Goal: Information Seeking & Learning: Learn about a topic

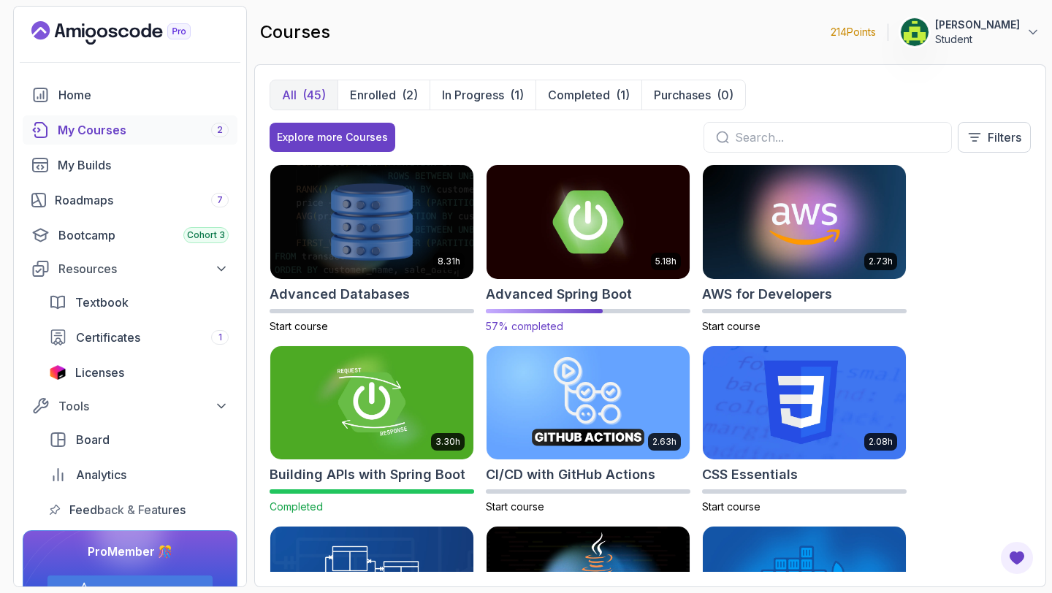
click at [552, 235] on img at bounding box center [587, 221] width 213 height 119
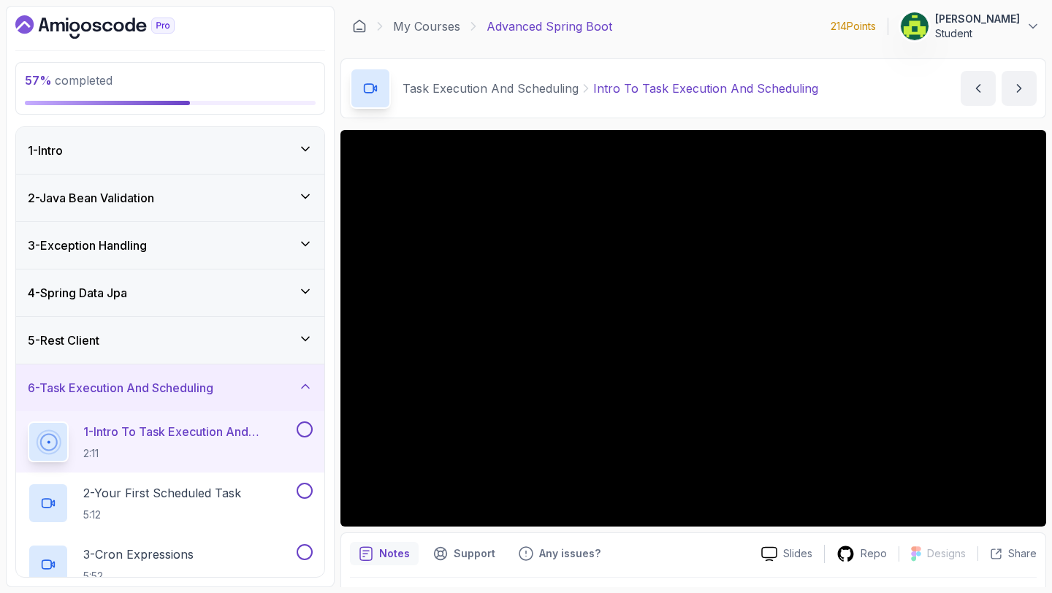
click at [208, 331] on div "5 - Rest Client" at bounding box center [170, 340] width 308 height 47
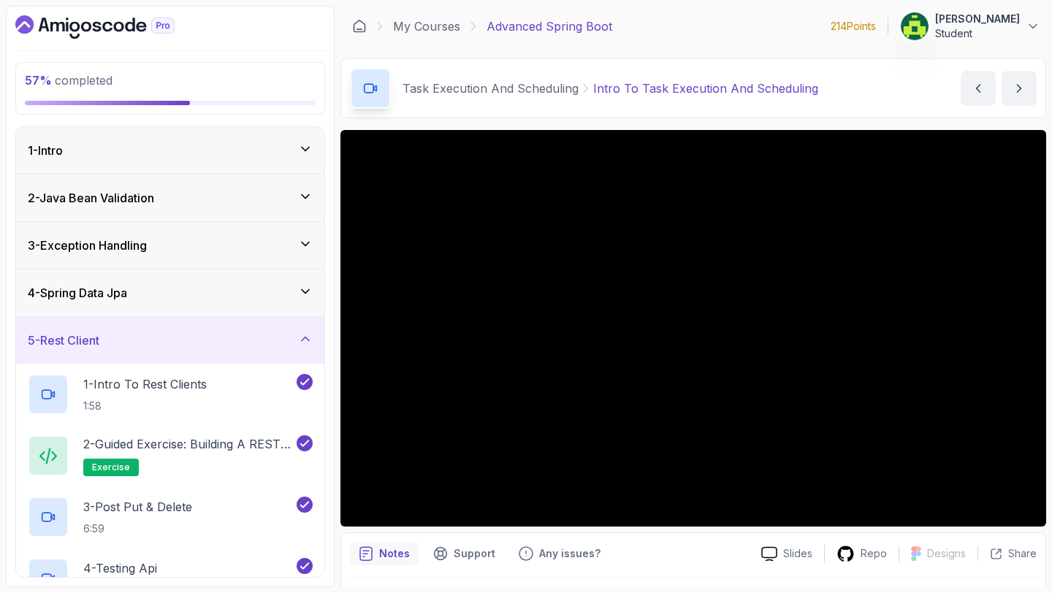
click at [275, 346] on div "5 - Rest Client" at bounding box center [170, 341] width 285 height 18
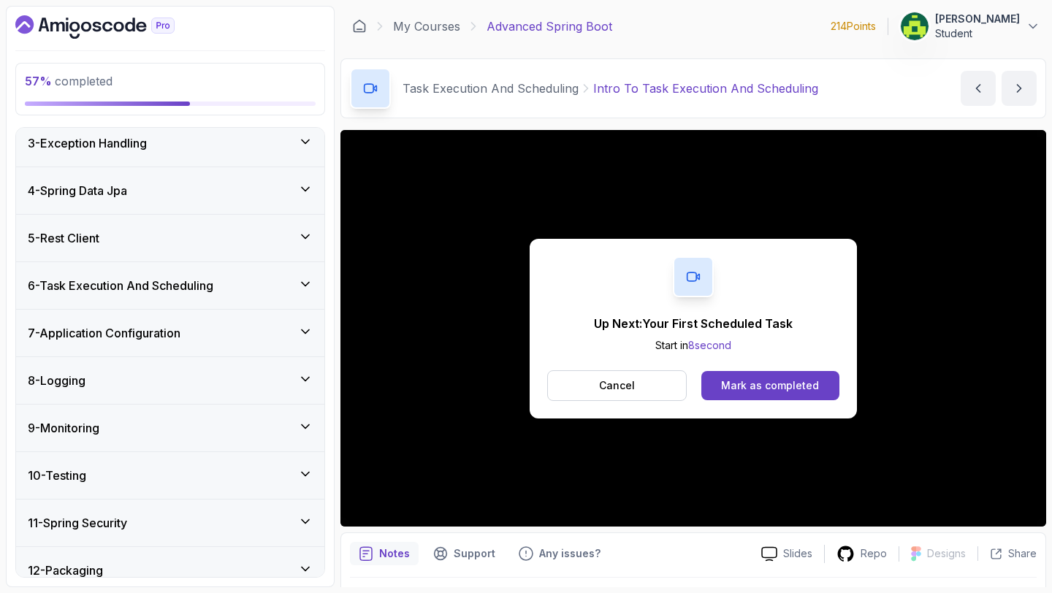
scroll to position [167, 0]
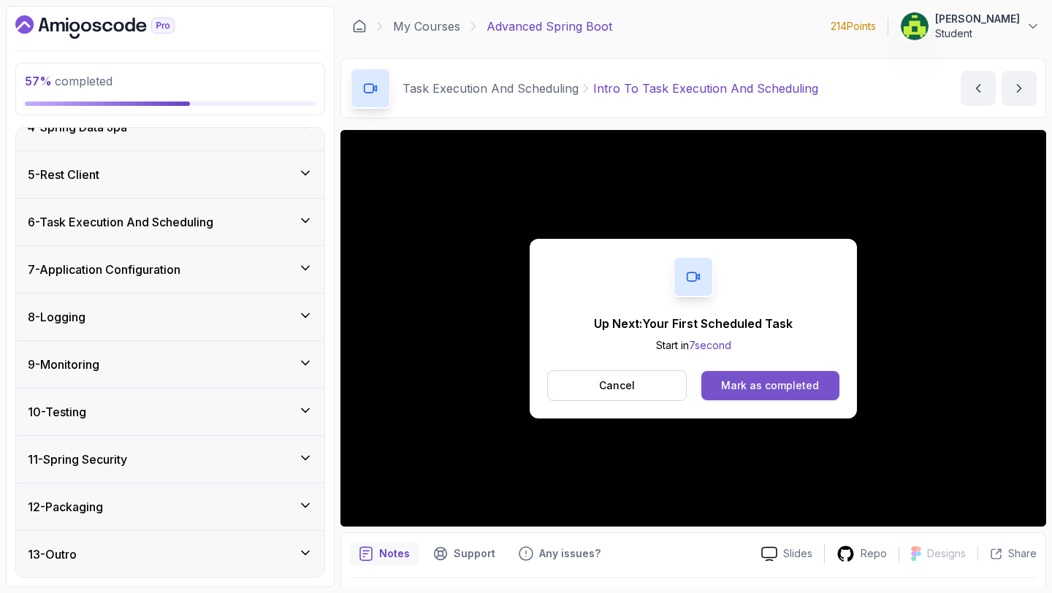
click at [778, 389] on div "Mark as completed" at bounding box center [770, 385] width 98 height 15
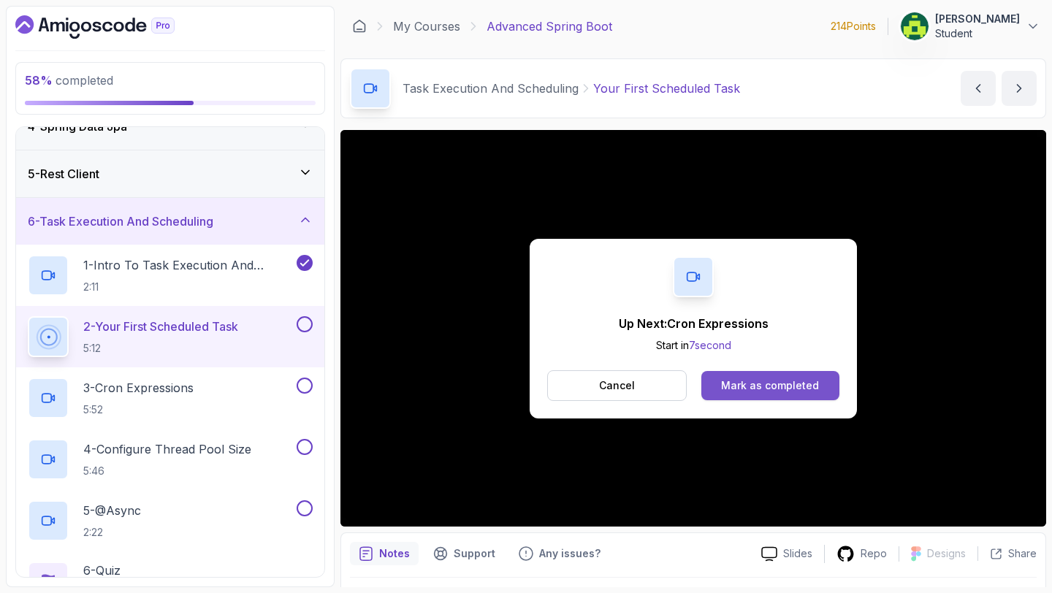
click at [792, 382] on div "Mark as completed" at bounding box center [770, 385] width 98 height 15
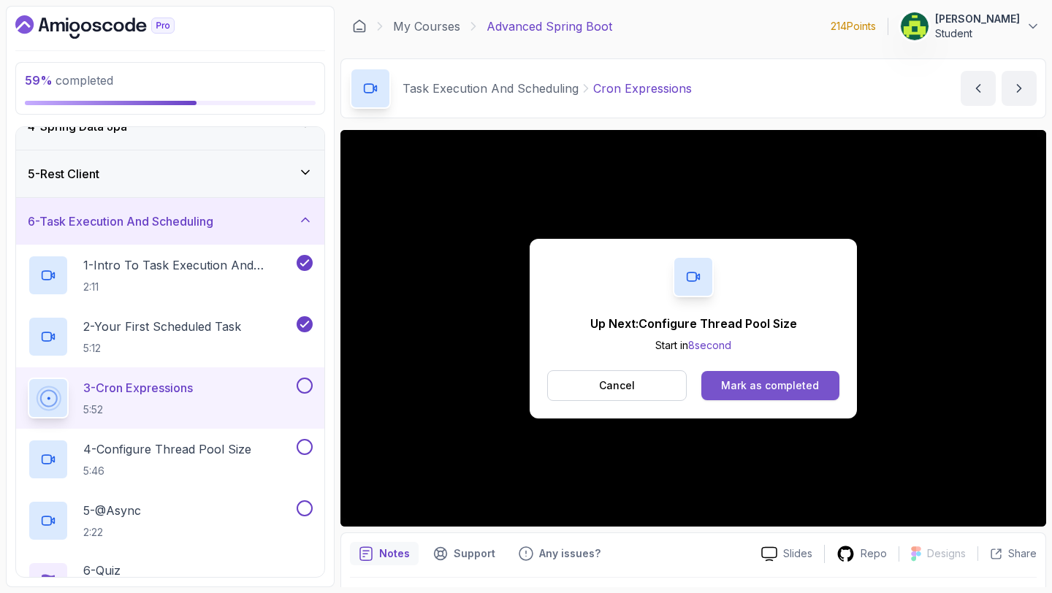
click at [779, 373] on button "Mark as completed" at bounding box center [770, 385] width 138 height 29
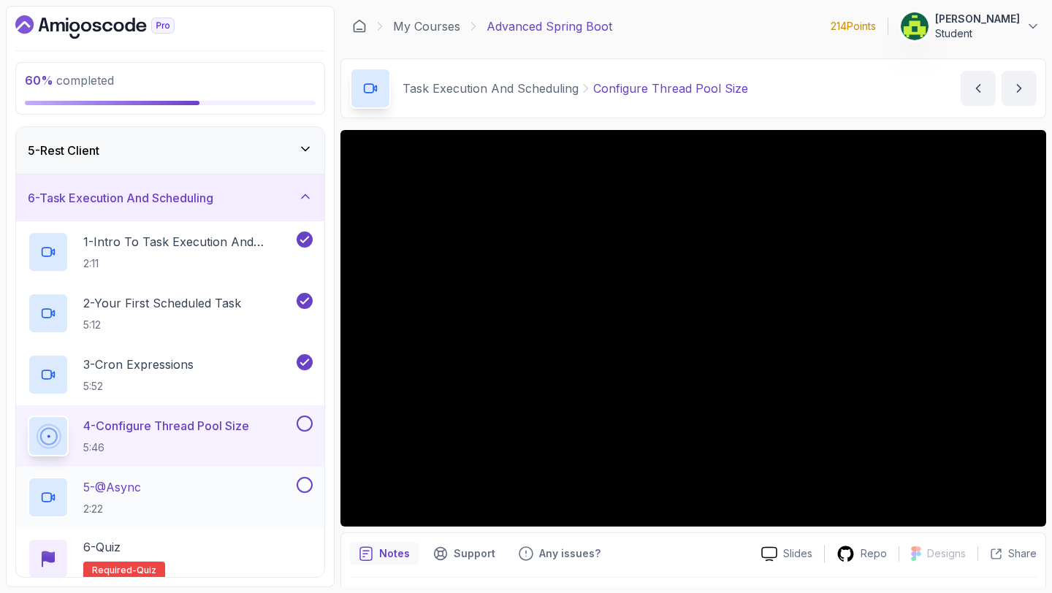
scroll to position [187, 0]
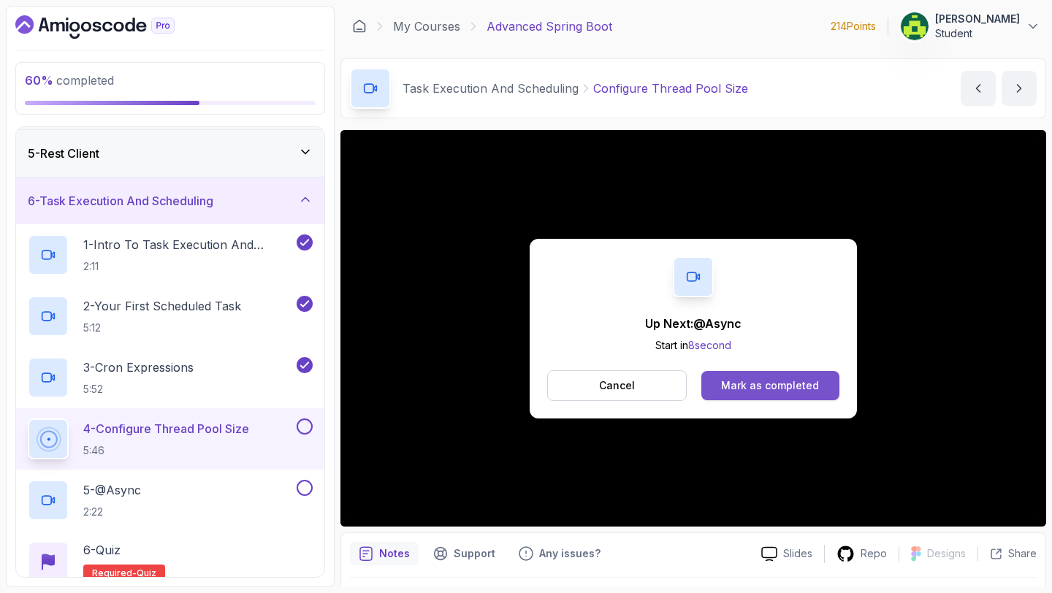
click at [792, 389] on div "Mark as completed" at bounding box center [770, 385] width 98 height 15
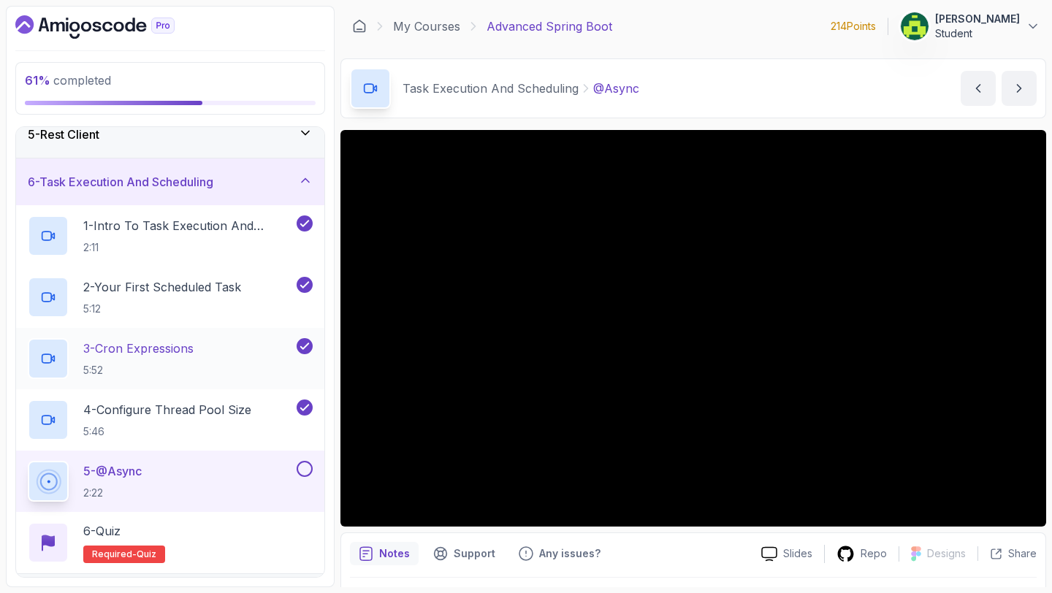
scroll to position [394, 0]
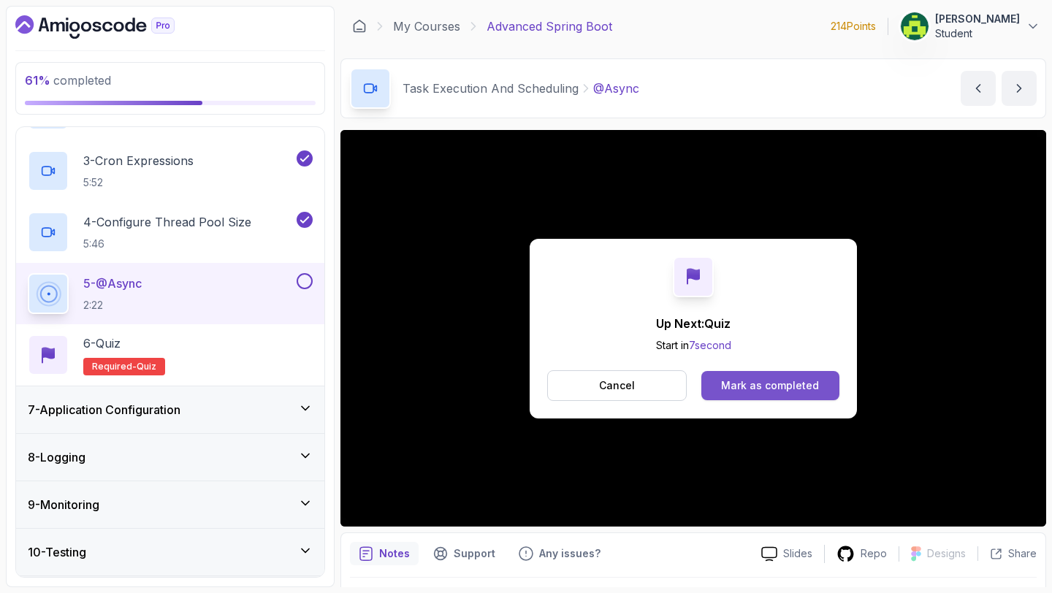
click at [778, 389] on div "Mark as completed" at bounding box center [770, 385] width 98 height 15
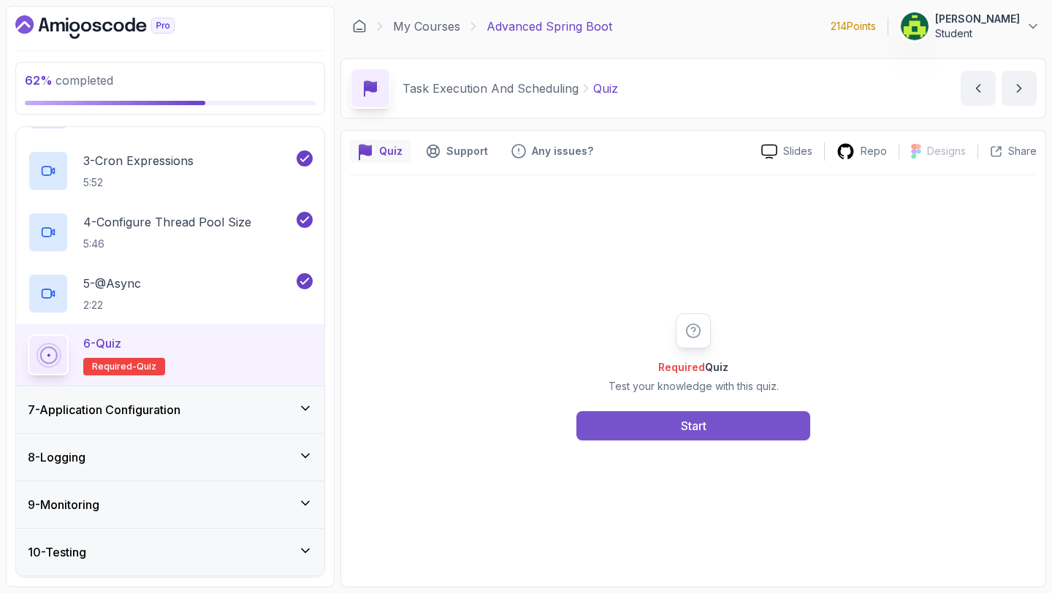
click at [697, 430] on div "Start" at bounding box center [694, 426] width 26 height 18
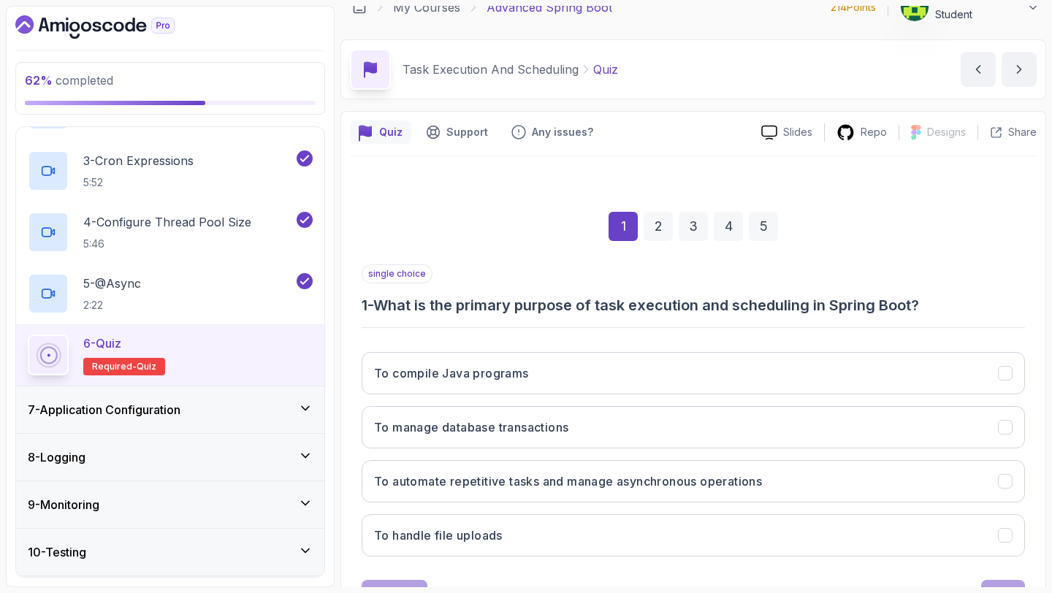
scroll to position [28, 0]
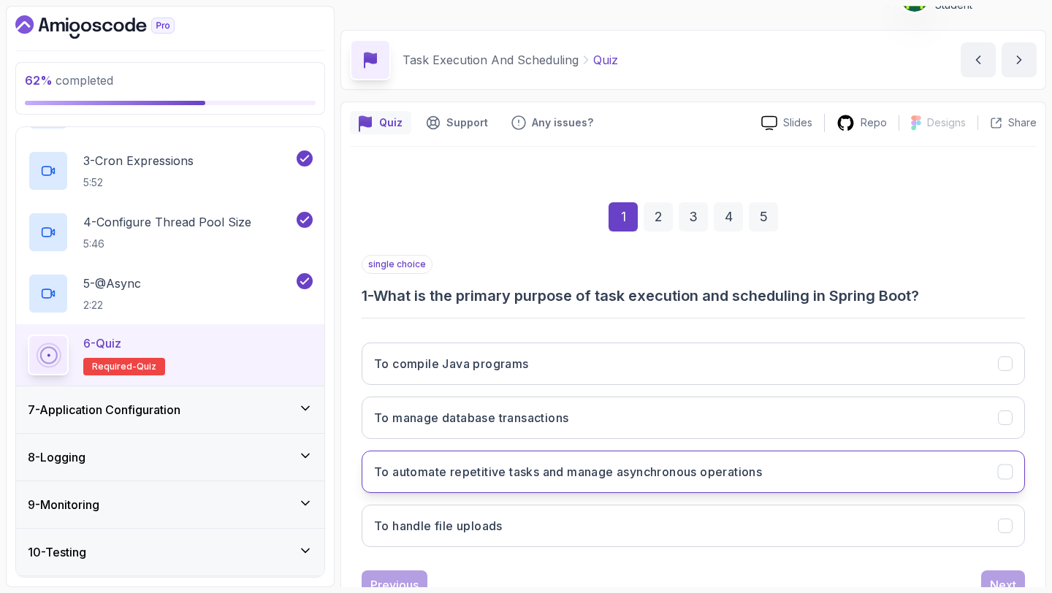
click at [952, 463] on button "To automate repetitive tasks and manage asynchronous operations" at bounding box center [693, 472] width 663 height 42
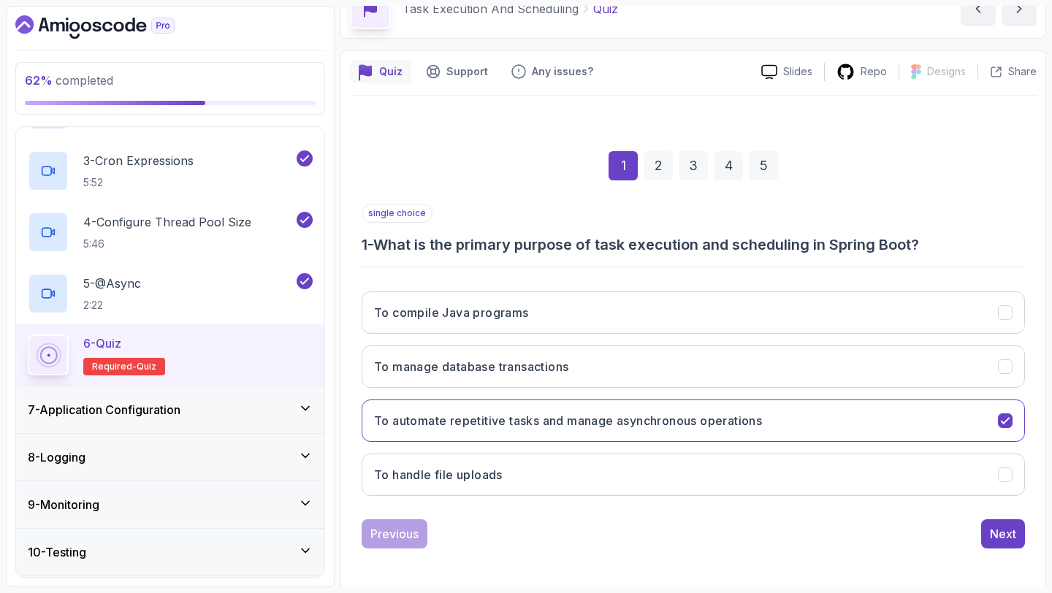
scroll to position [83, 0]
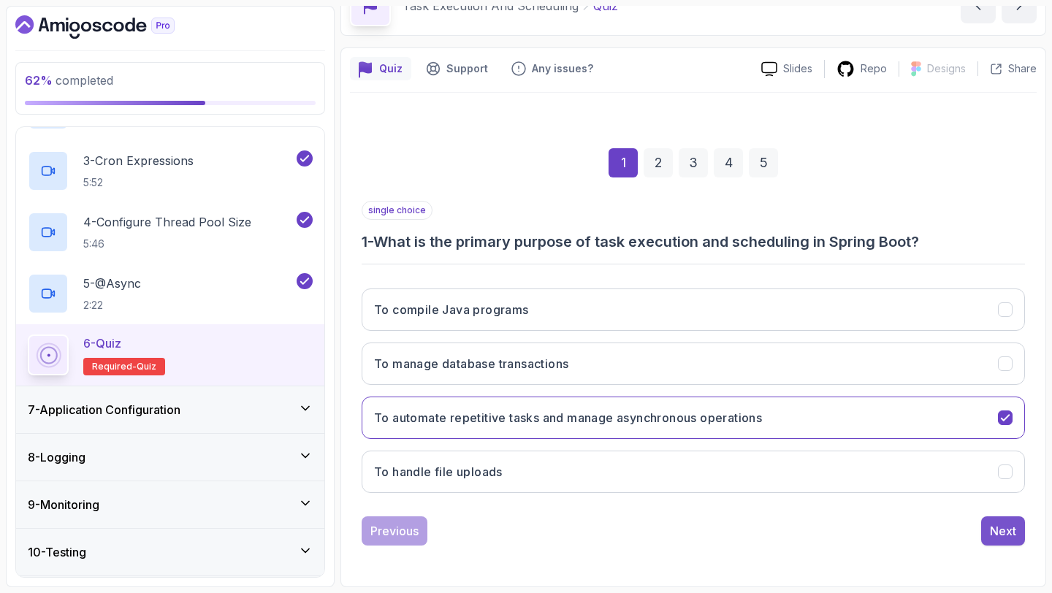
click at [1005, 511] on button "Next" at bounding box center [1003, 531] width 44 height 29
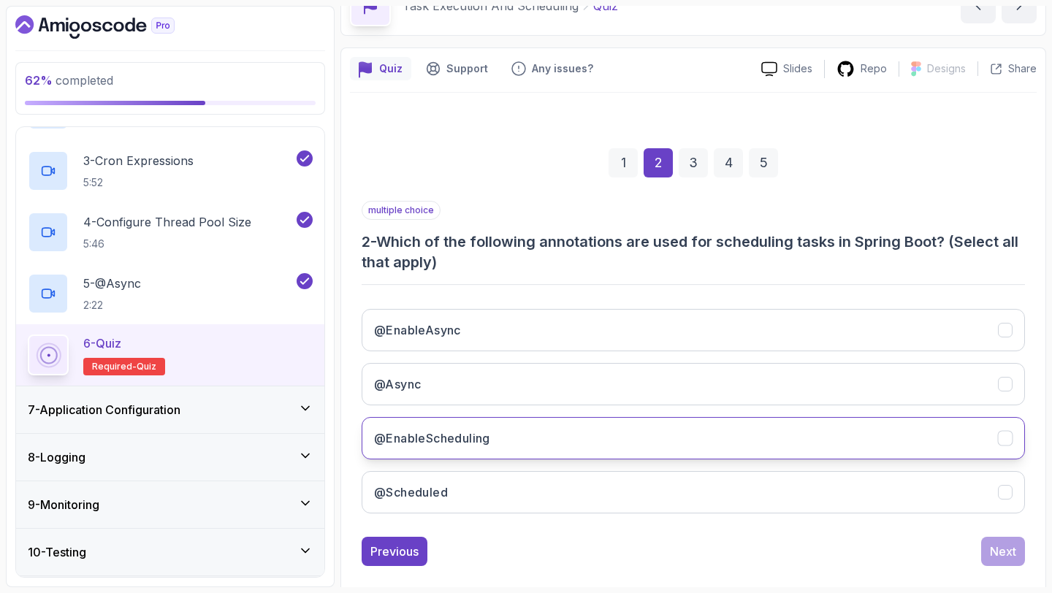
click at [691, 419] on button "@EnableScheduling" at bounding box center [693, 438] width 663 height 42
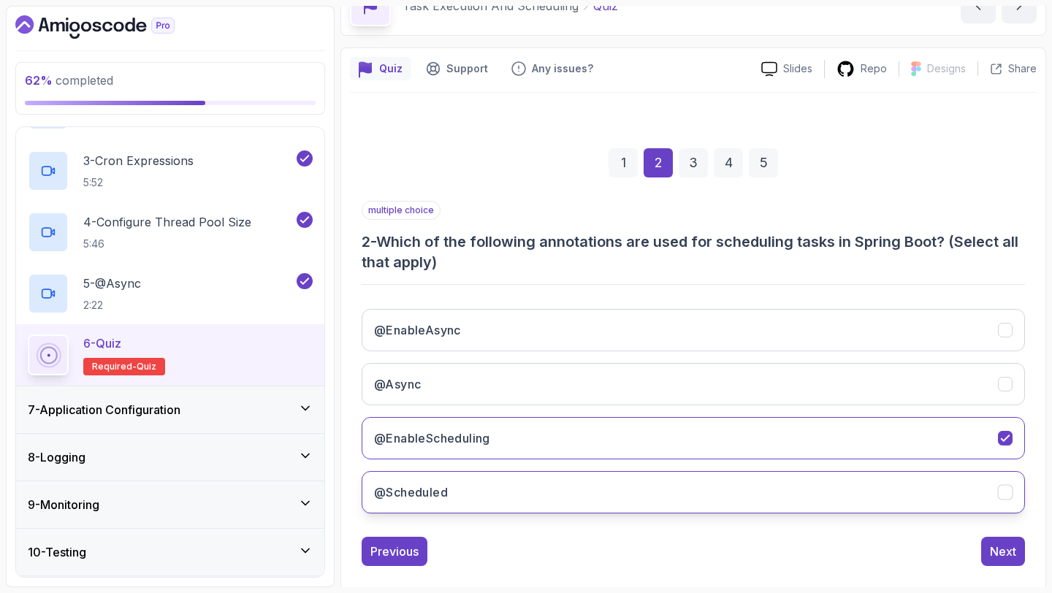
click at [659, 484] on button "@Scheduled" at bounding box center [693, 492] width 663 height 42
click at [1022, 511] on button "Next" at bounding box center [1003, 551] width 44 height 29
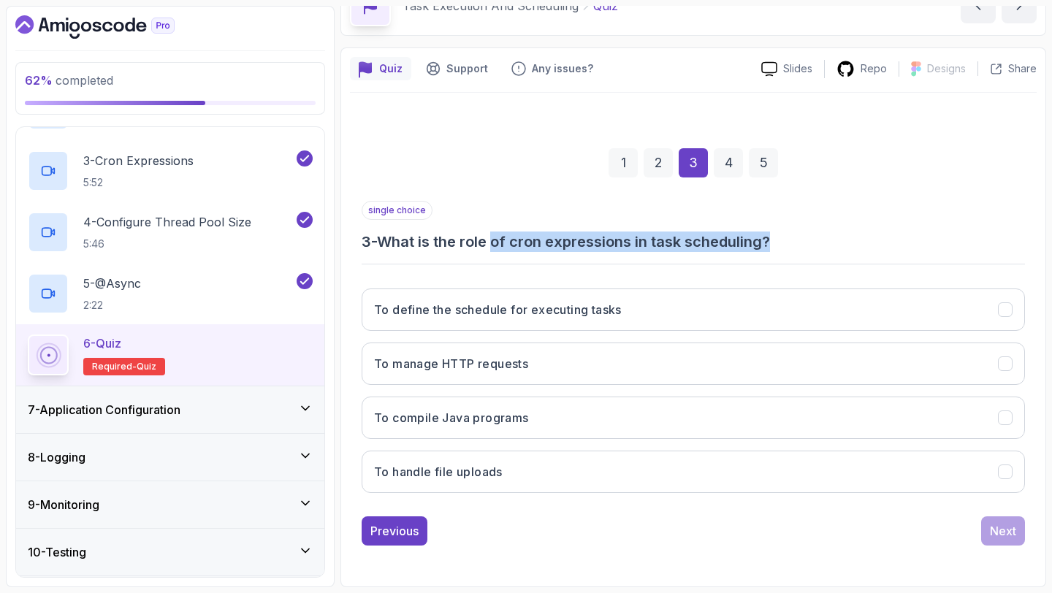
drag, startPoint x: 801, startPoint y: 243, endPoint x: 502, endPoint y: 243, distance: 298.8
click at [502, 243] on h3 "3 - What is the role of cron expressions in task scheduling?" at bounding box center [693, 242] width 663 height 20
click at [823, 241] on h3 "3 - What is the role of cron expressions in task scheduling?" at bounding box center [693, 242] width 663 height 20
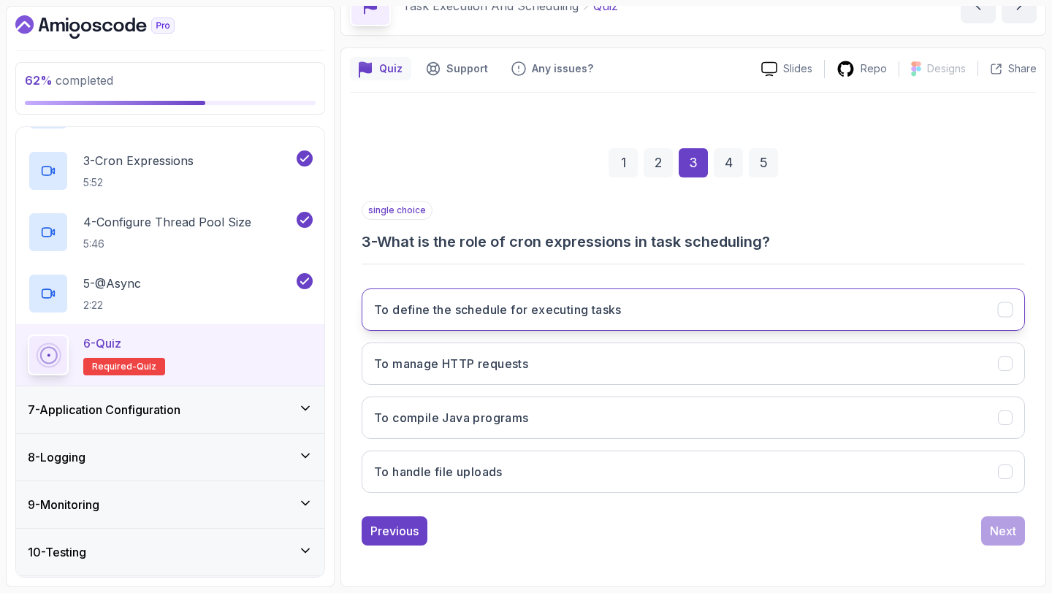
click at [739, 316] on button "To define the schedule for executing tasks" at bounding box center [693, 310] width 663 height 42
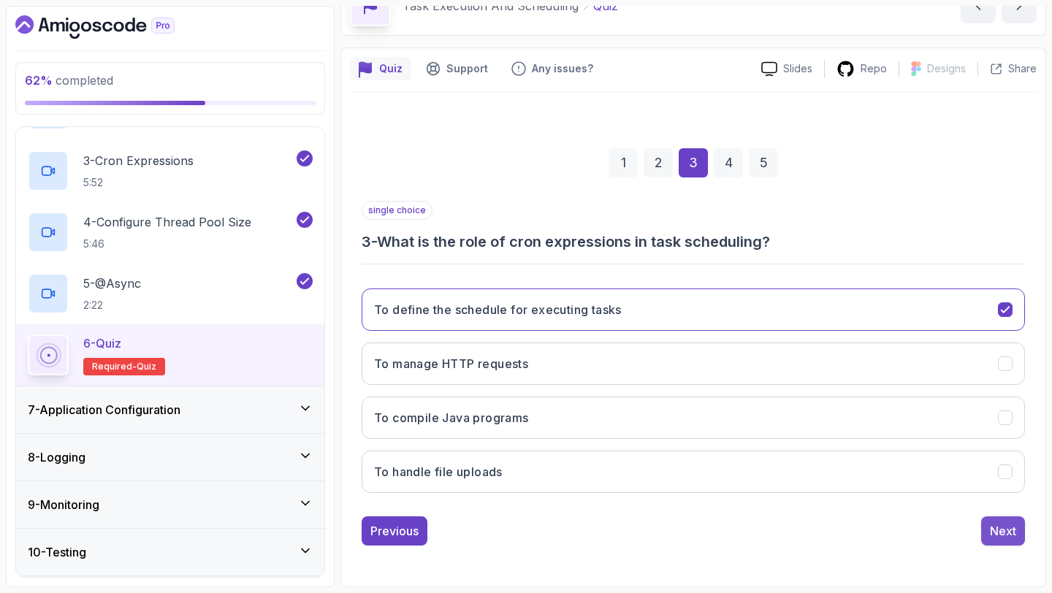
click at [1005, 511] on div "Next" at bounding box center [1003, 531] width 26 height 18
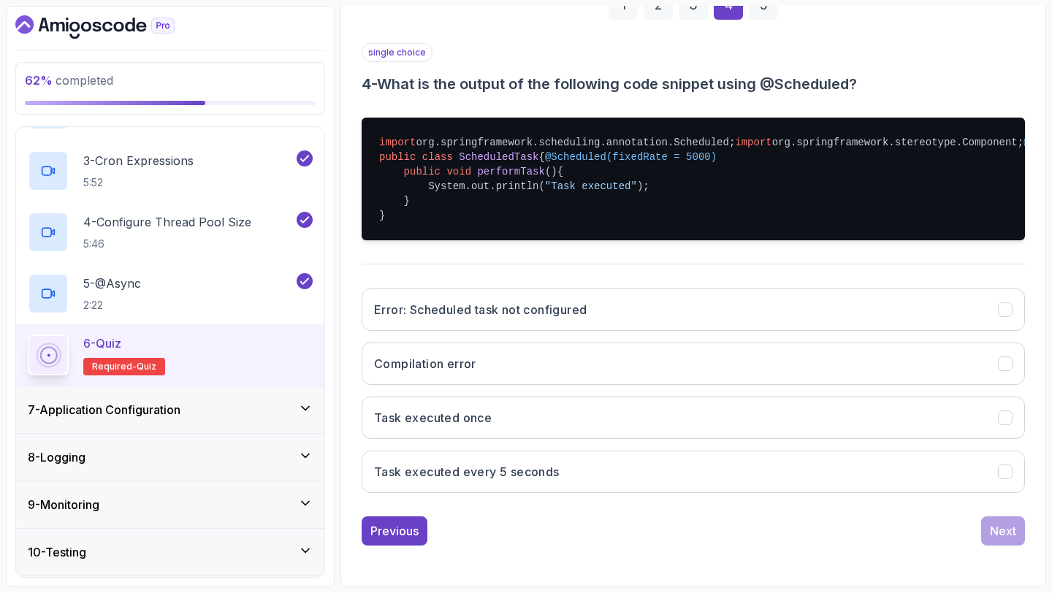
scroll to position [254, 0]
click at [652, 331] on button "Error: Scheduled task not configured" at bounding box center [693, 310] width 663 height 42
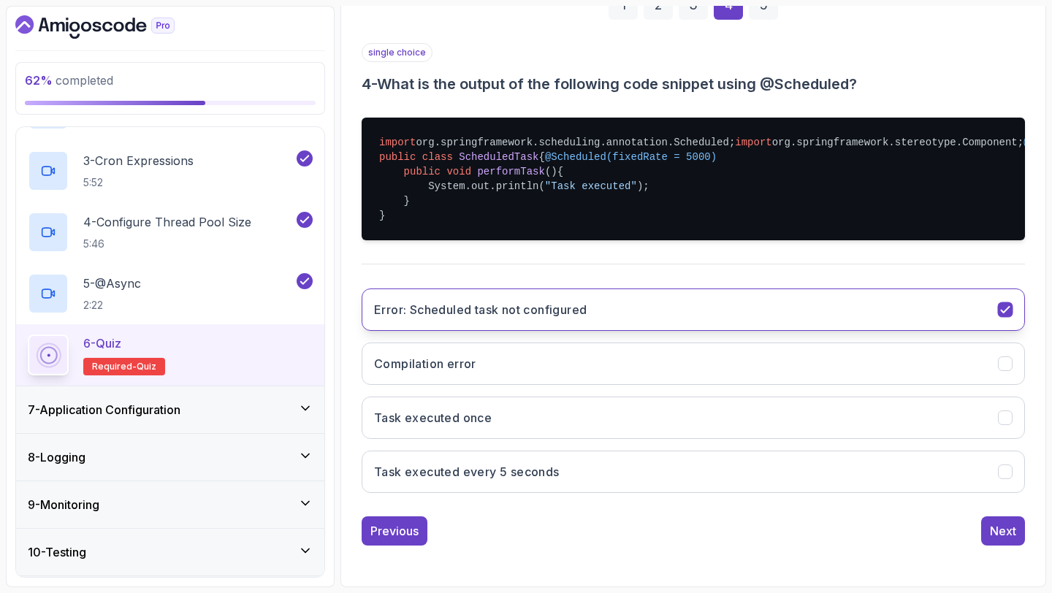
click at [652, 331] on button "Error: Scheduled task not configured" at bounding box center [693, 310] width 663 height 42
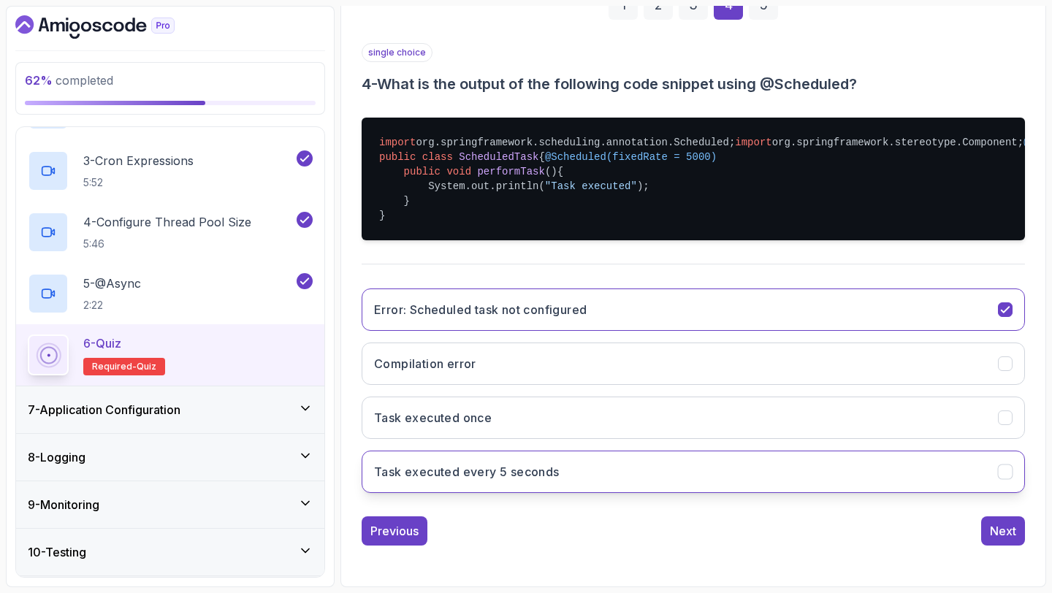
scroll to position [313, 0]
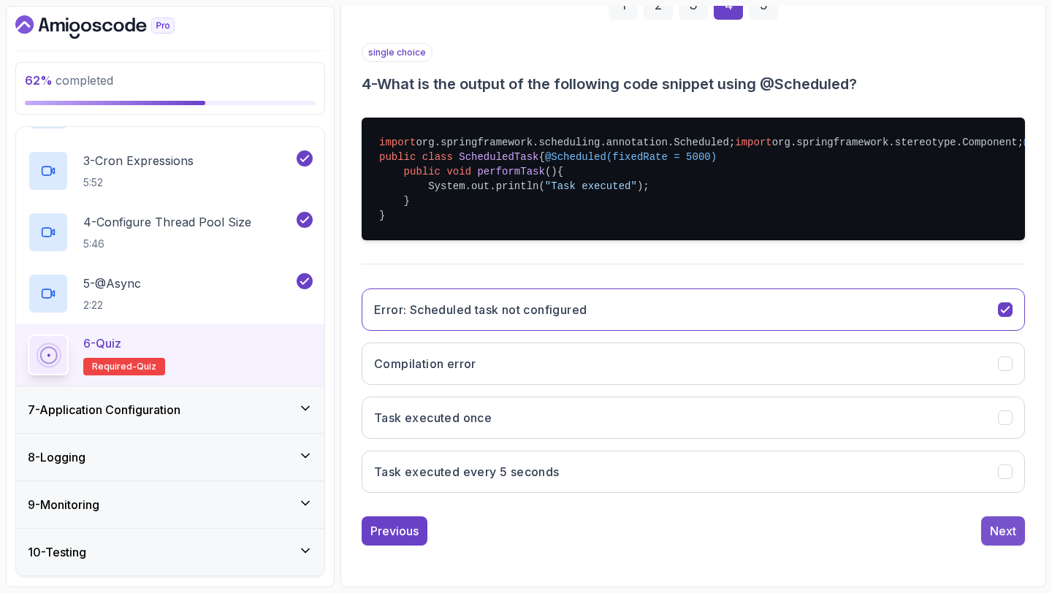
click at [1002, 511] on div "Next" at bounding box center [1003, 531] width 26 height 18
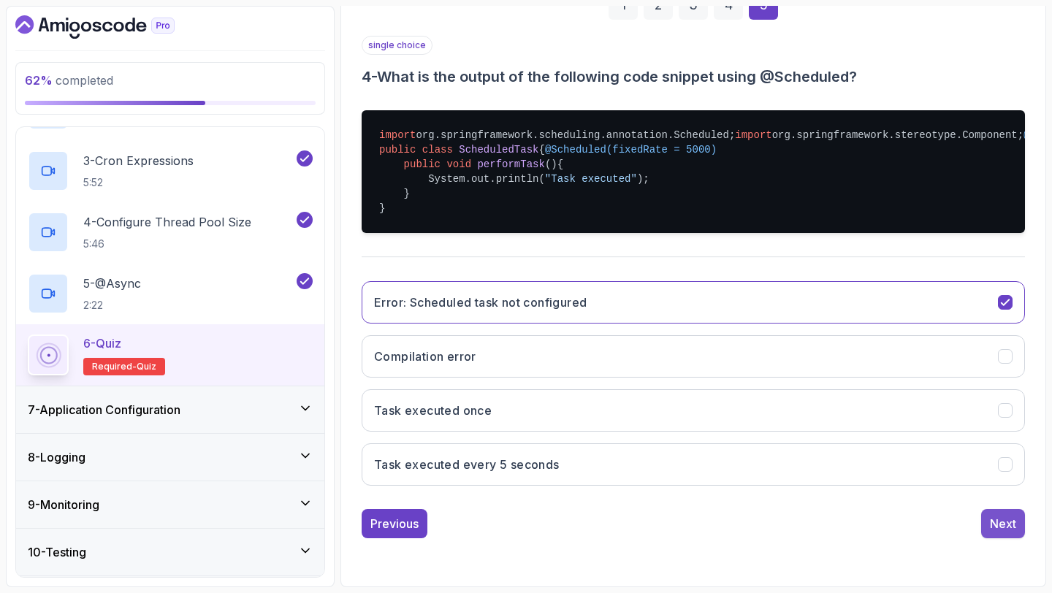
scroll to position [83, 0]
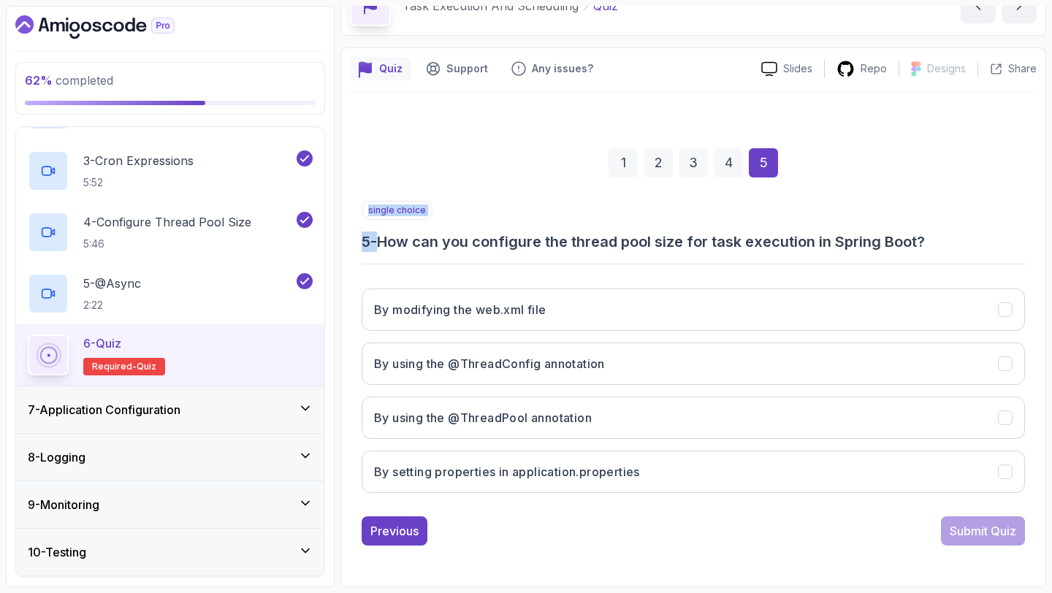
drag, startPoint x: 385, startPoint y: 234, endPoint x: 947, endPoint y: 254, distance: 562.2
click at [947, 254] on div "single choice 5 - How can you configure the thread pool size for task execution…" at bounding box center [693, 353] width 663 height 304
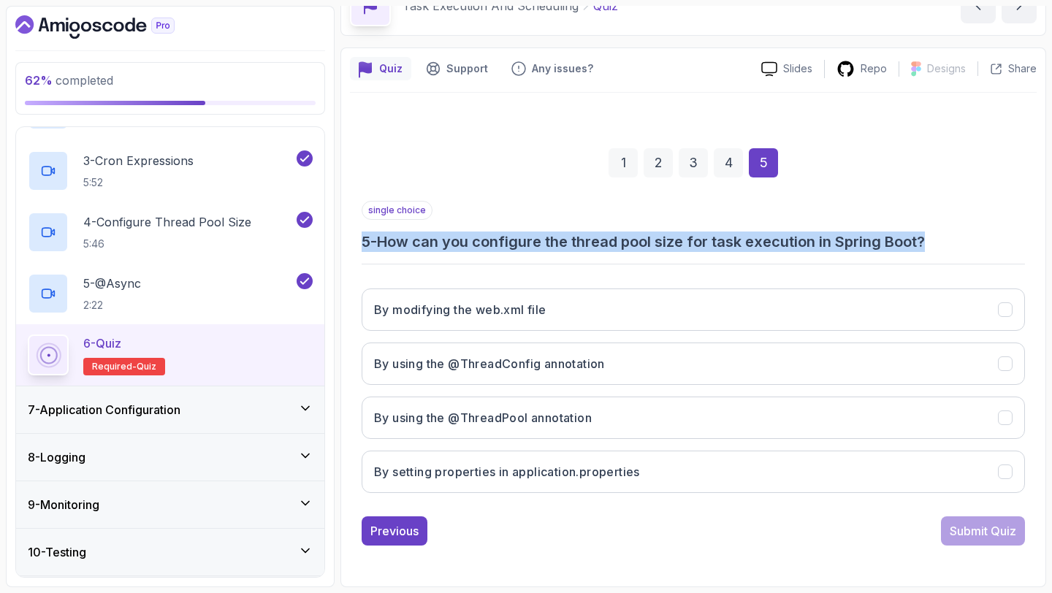
drag, startPoint x: 951, startPoint y: 243, endPoint x: 396, endPoint y: 225, distance: 554.8
click at [396, 225] on div "single choice 5 - How can you configure the thread pool size for task execution…" at bounding box center [693, 226] width 663 height 51
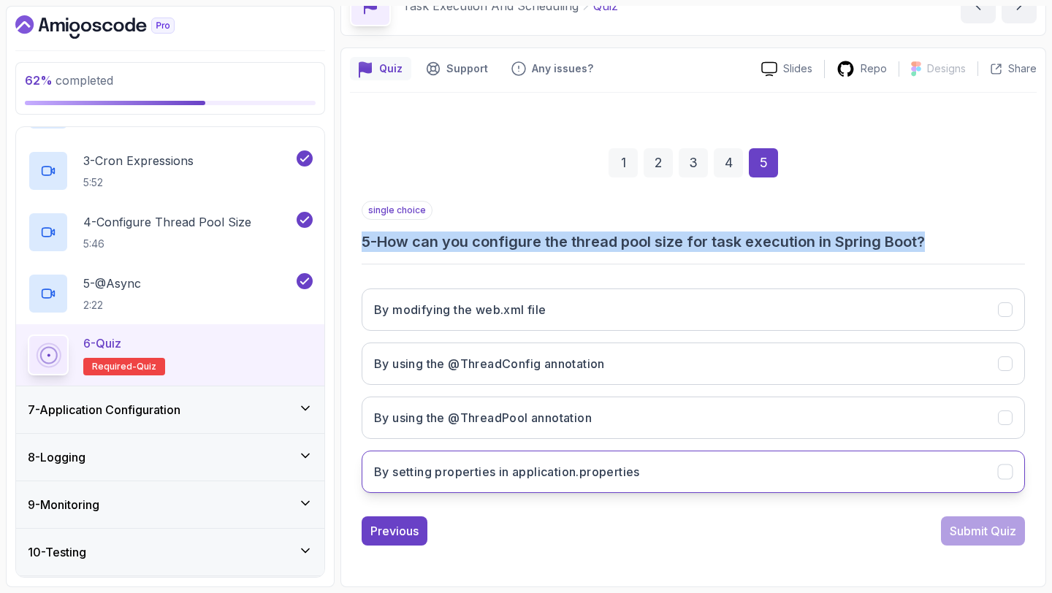
click at [809, 468] on button "By setting properties in application.properties" at bounding box center [693, 472] width 663 height 42
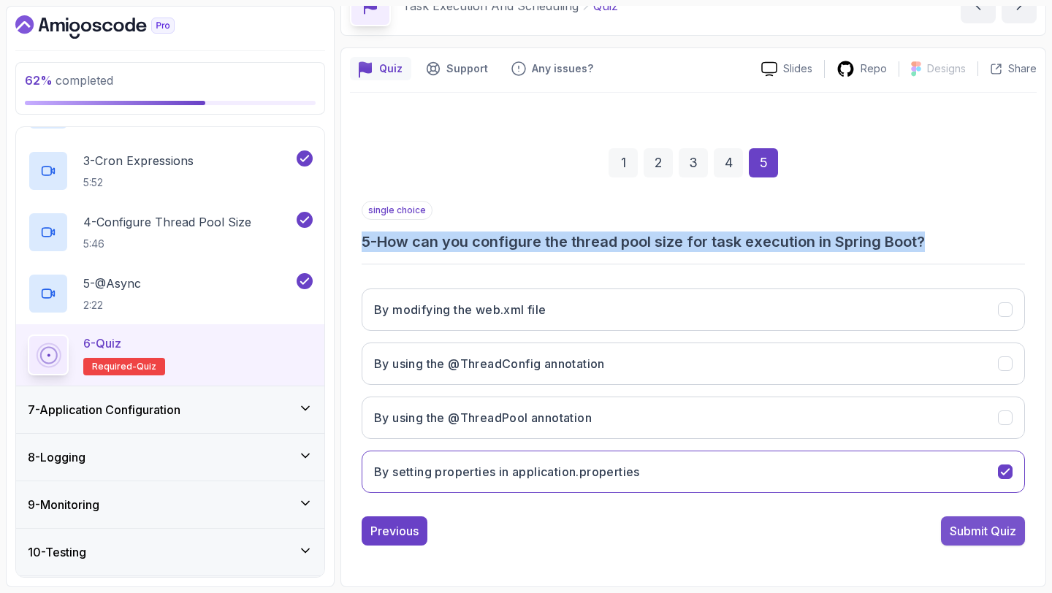
click at [971, 511] on div "Submit Quiz" at bounding box center [983, 531] width 66 height 18
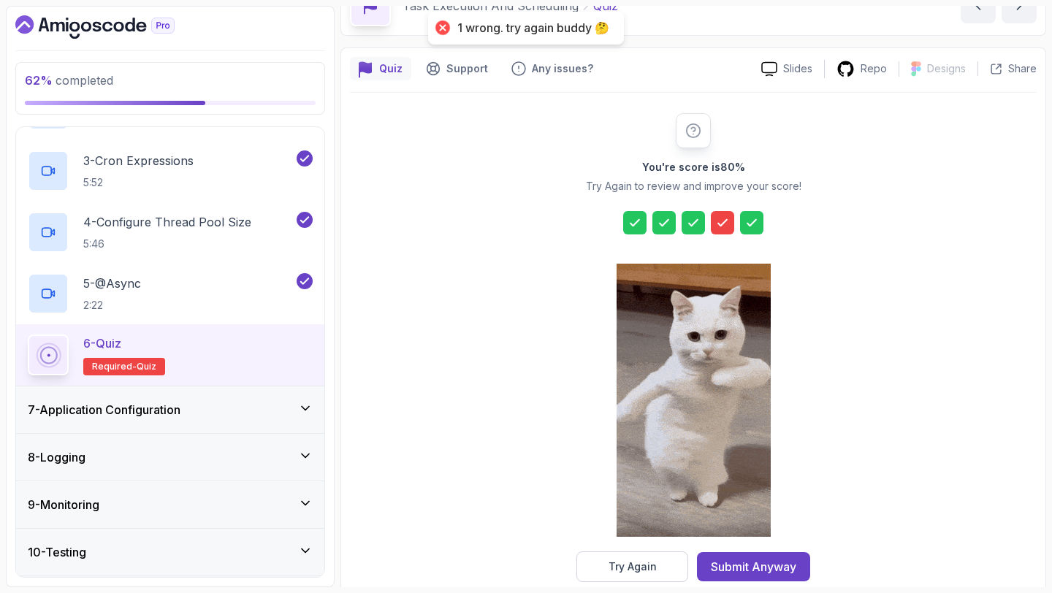
click at [729, 222] on icon at bounding box center [722, 223] width 15 height 15
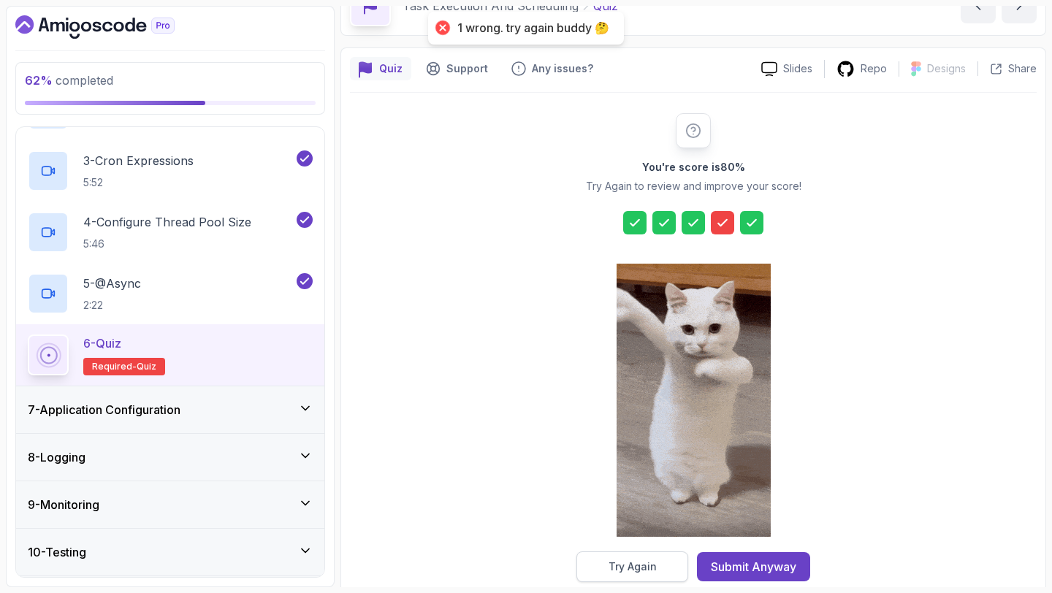
click at [646, 511] on div "Try Again" at bounding box center [633, 567] width 48 height 15
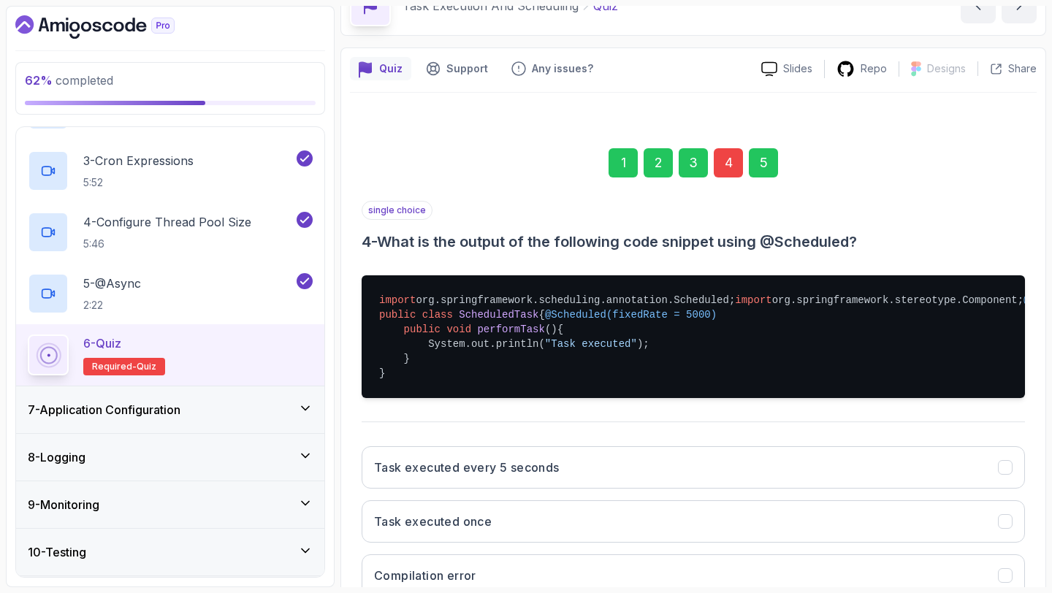
click at [721, 166] on div "4" at bounding box center [728, 162] width 29 height 29
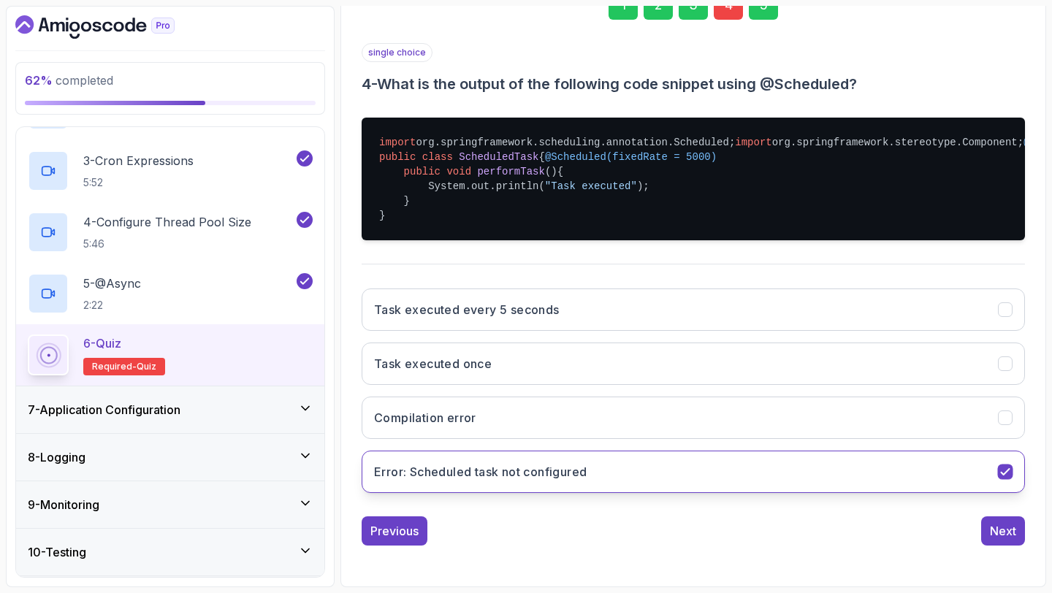
scroll to position [313, 0]
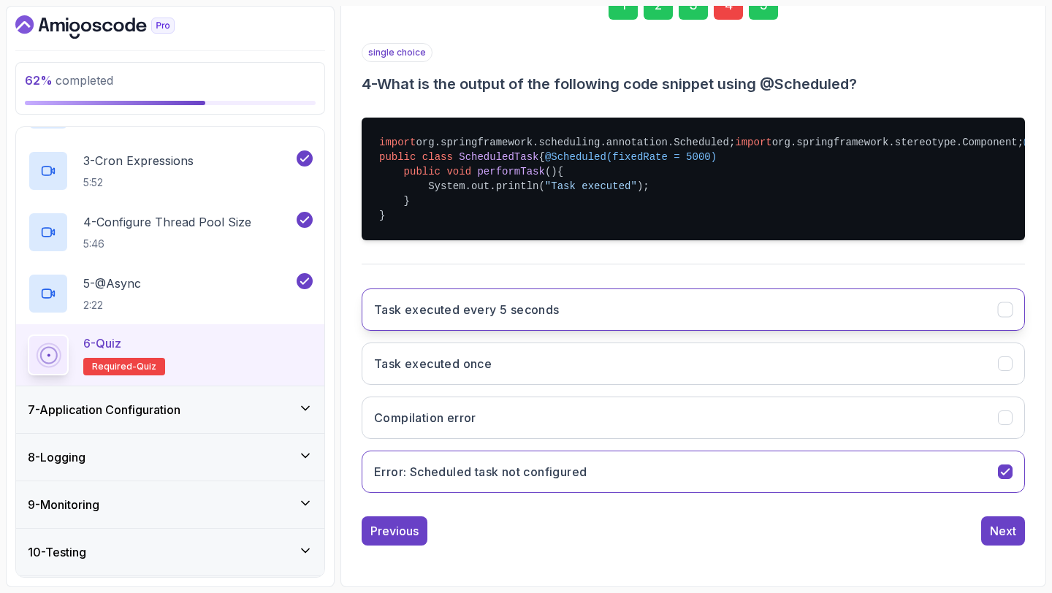
click at [666, 321] on button "Task executed every 5 seconds" at bounding box center [693, 310] width 663 height 42
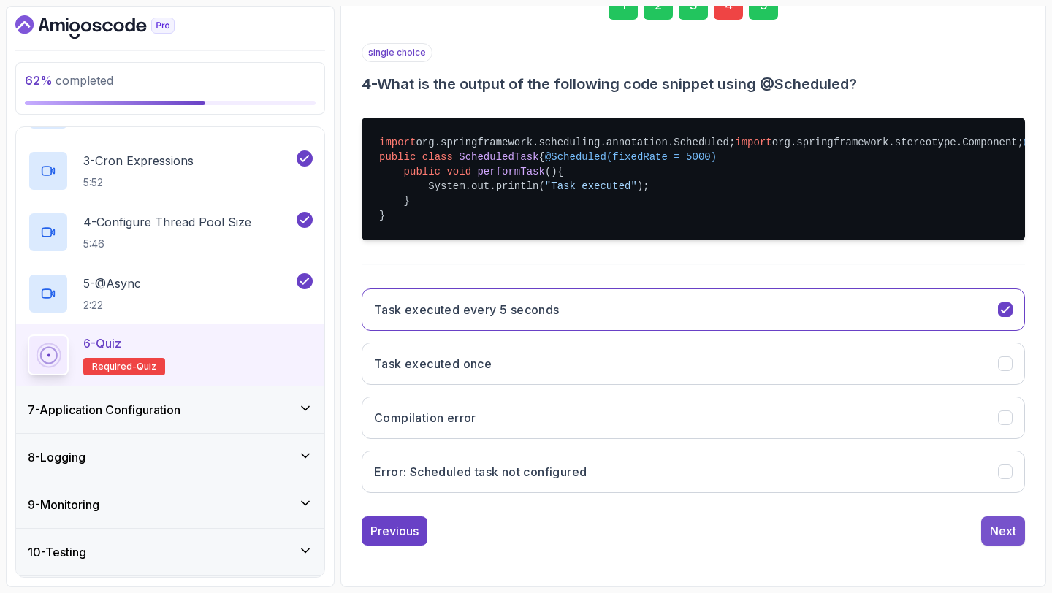
click at [1022, 511] on button "Next" at bounding box center [1003, 531] width 44 height 29
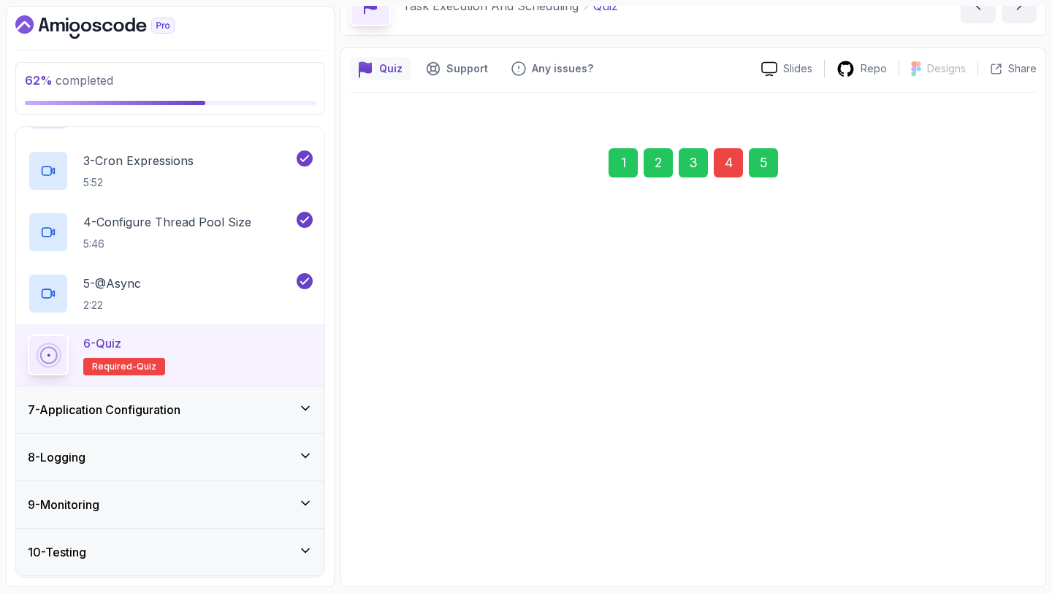
scroll to position [83, 0]
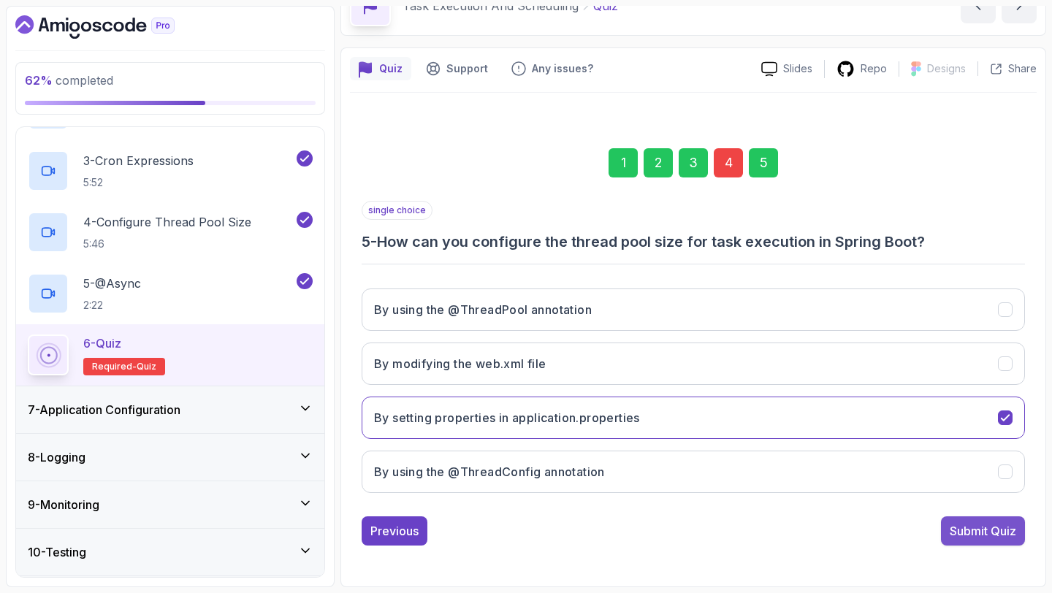
click at [983, 511] on div "Submit Quiz" at bounding box center [983, 531] width 66 height 18
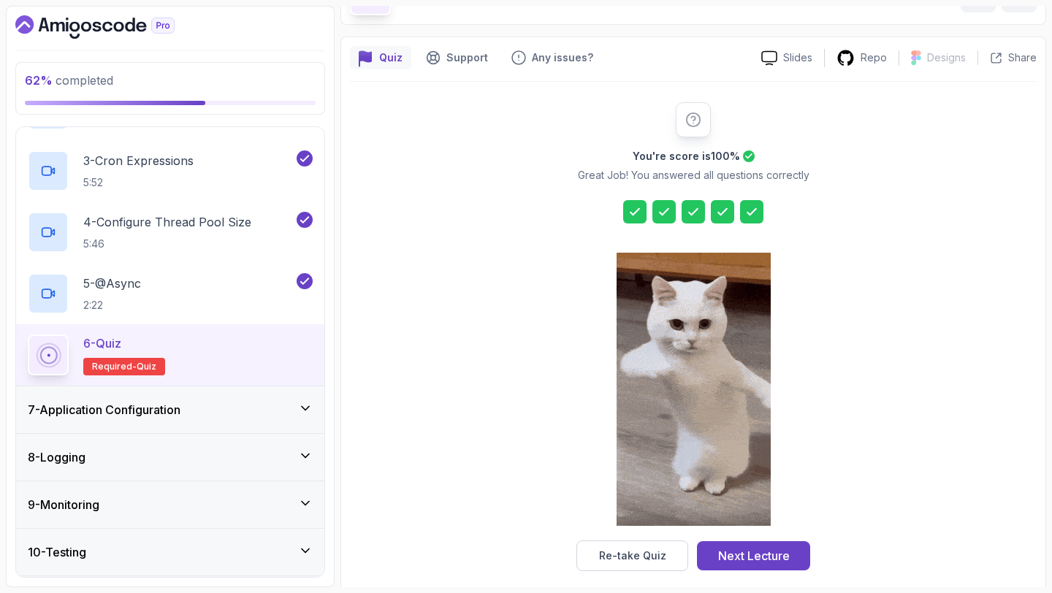
scroll to position [105, 0]
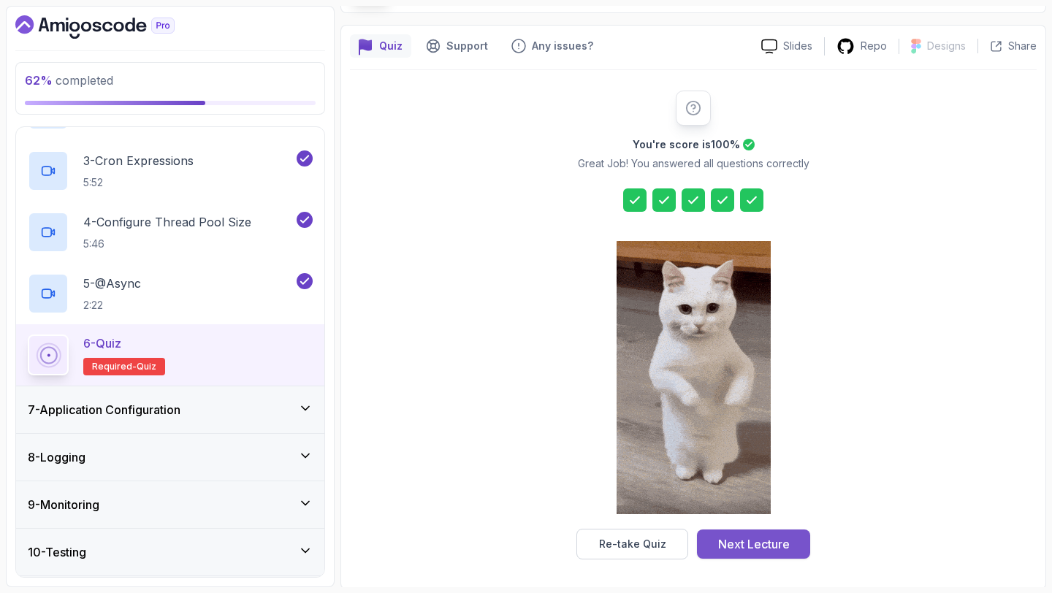
click at [742, 511] on div "Next Lecture" at bounding box center [754, 545] width 72 height 18
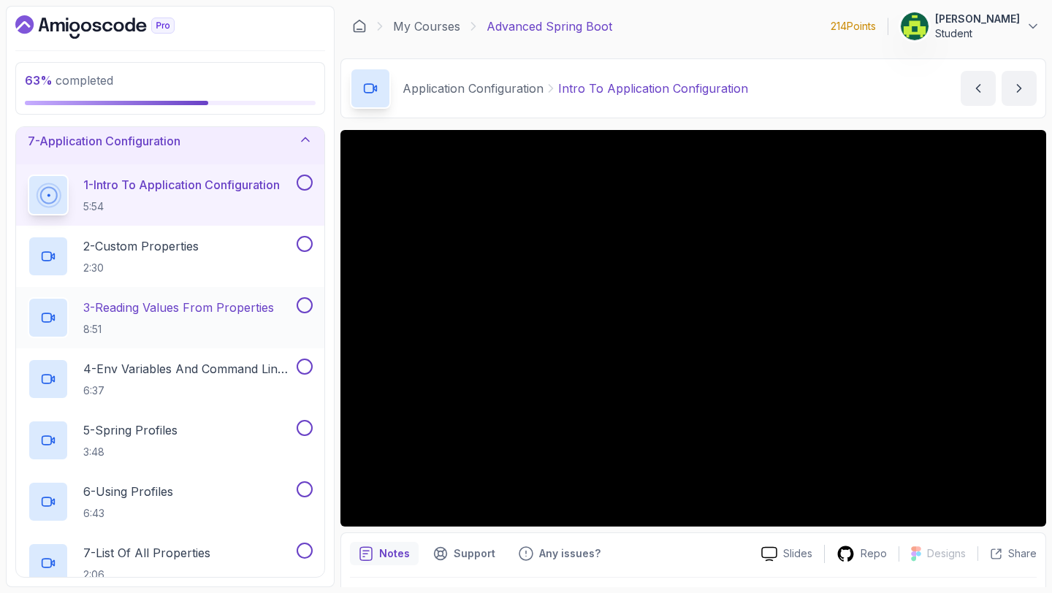
scroll to position [324, 0]
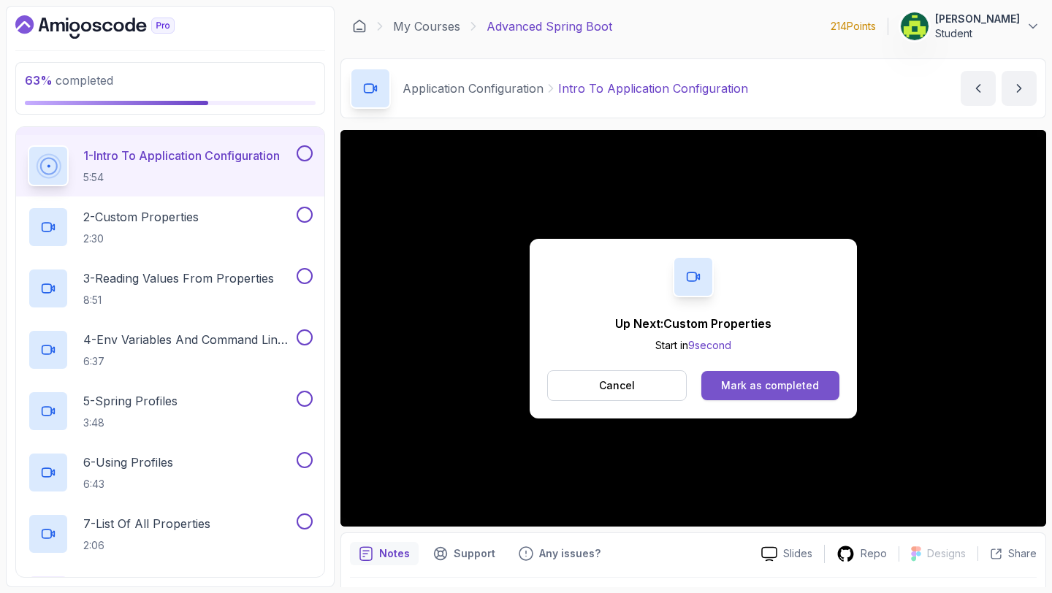
click at [784, 382] on div "Mark as completed" at bounding box center [770, 385] width 98 height 15
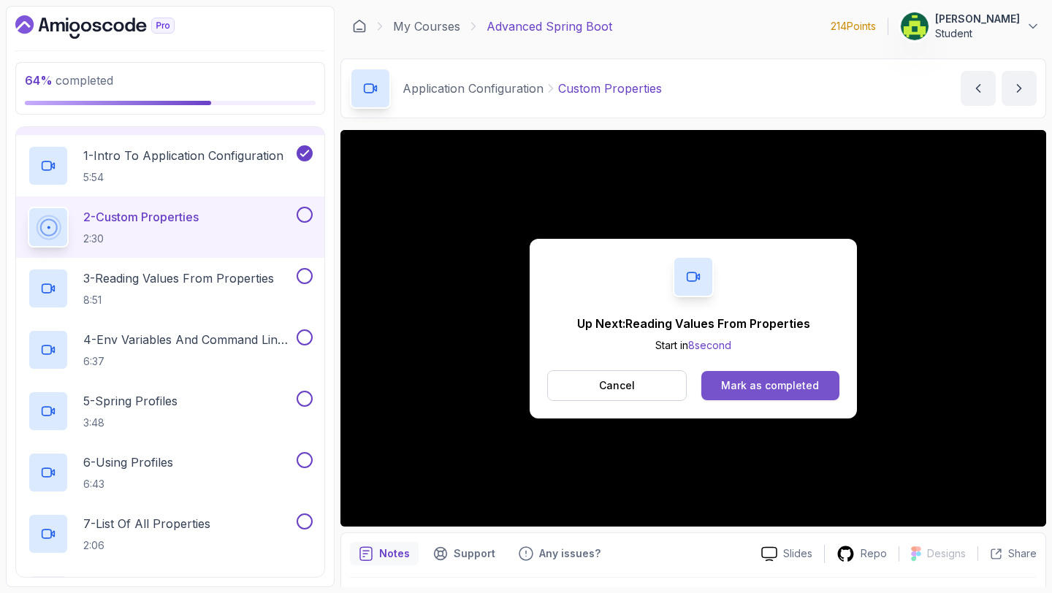
click at [806, 383] on div "Mark as completed" at bounding box center [770, 385] width 98 height 15
